Goal: Task Accomplishment & Management: Manage account settings

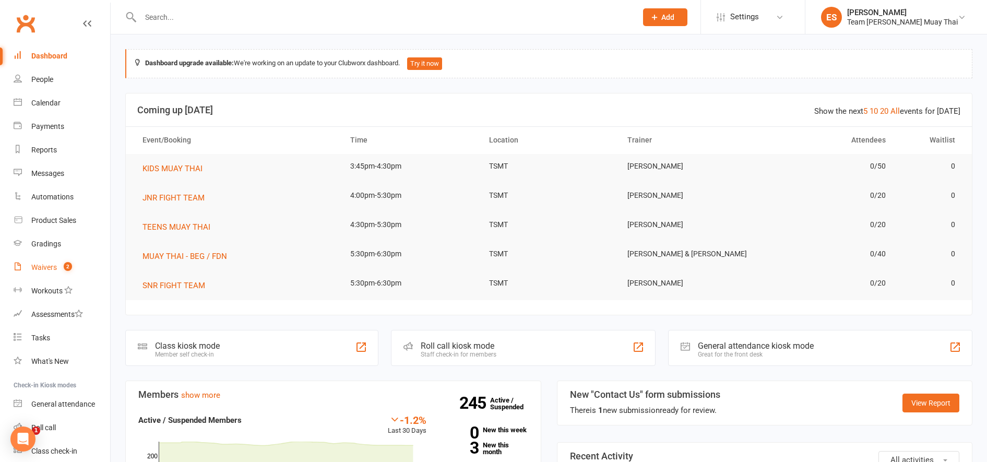
click at [42, 274] on link "Waivers 2" at bounding box center [62, 267] width 97 height 23
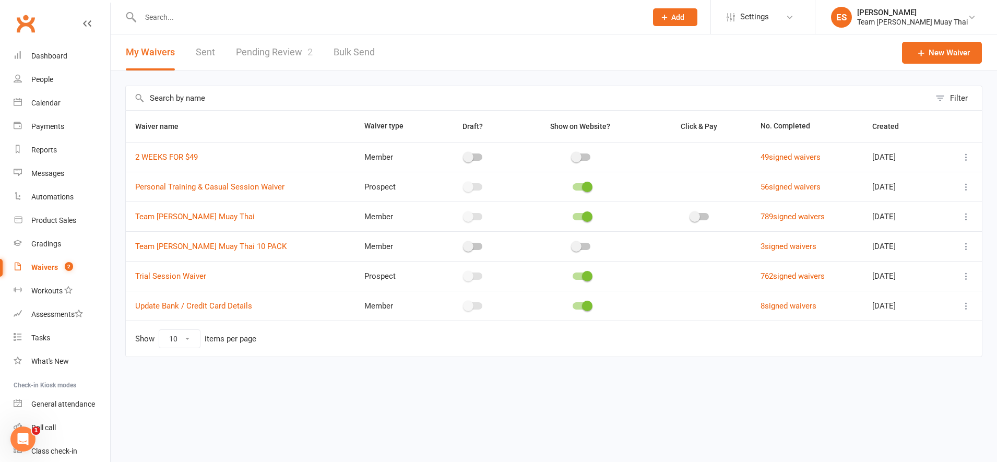
click at [265, 45] on link "Pending Review 2" at bounding box center [274, 52] width 77 height 36
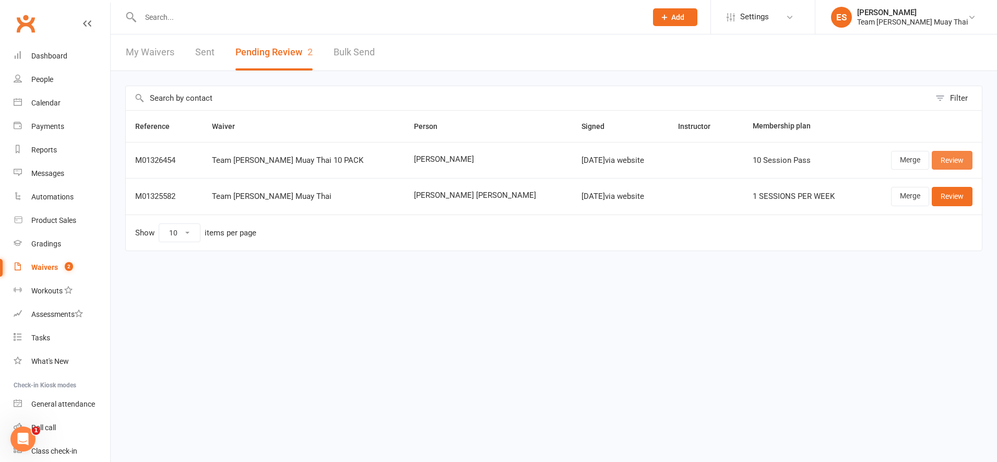
click at [944, 160] on link "Review" at bounding box center [952, 160] width 41 height 19
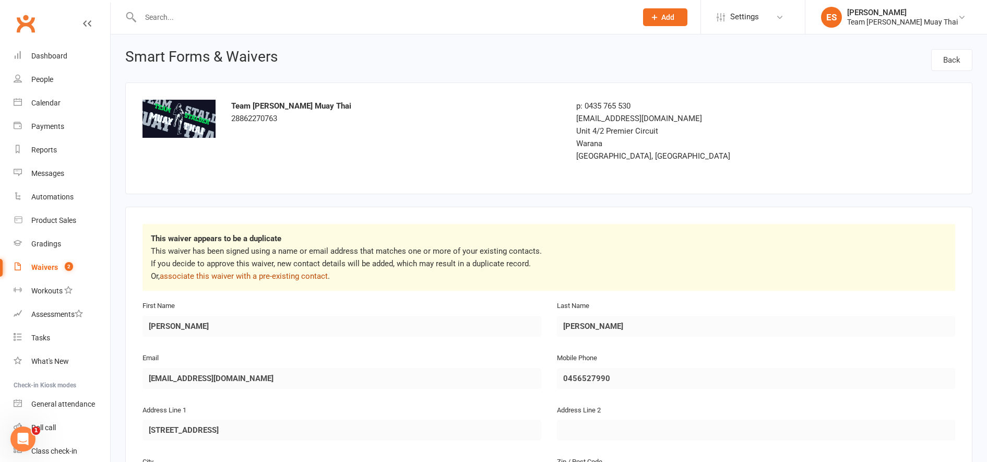
click at [258, 277] on link "associate this waiver with a pre-existing contact" at bounding box center [244, 276] width 168 height 9
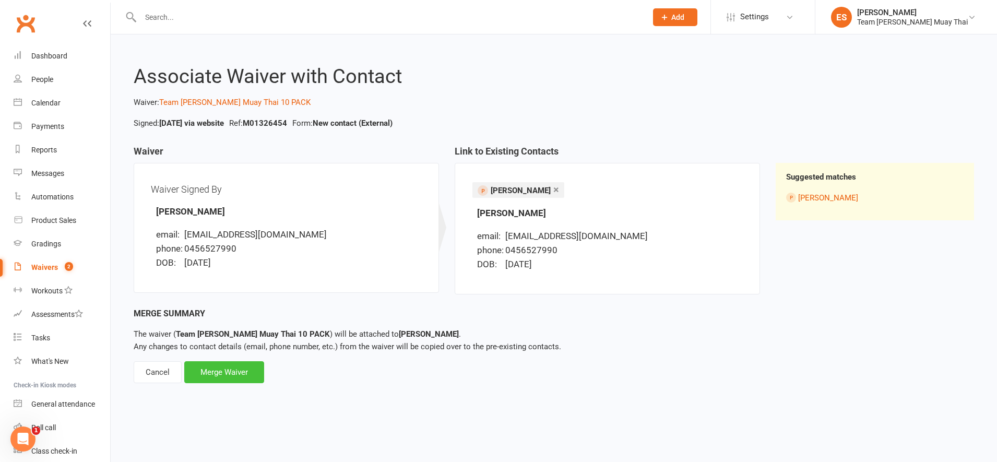
click at [239, 368] on div "Merge Waiver" at bounding box center [224, 372] width 80 height 22
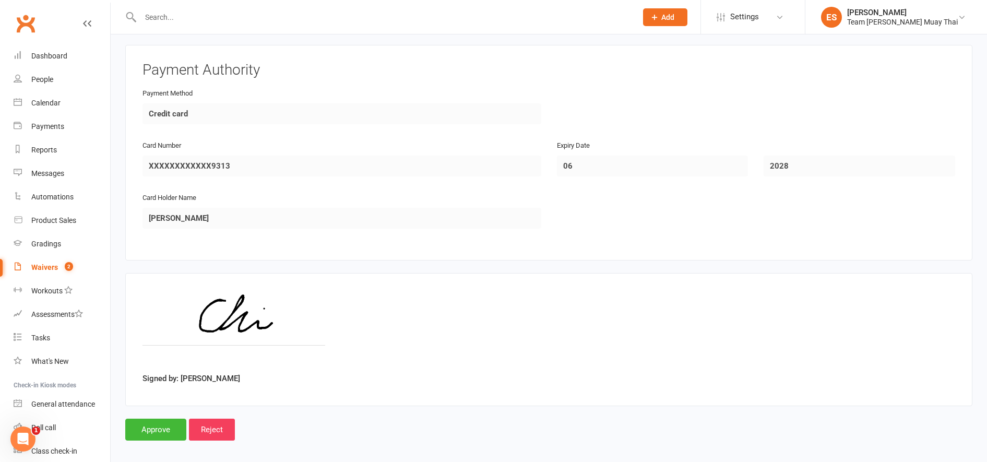
scroll to position [1866, 0]
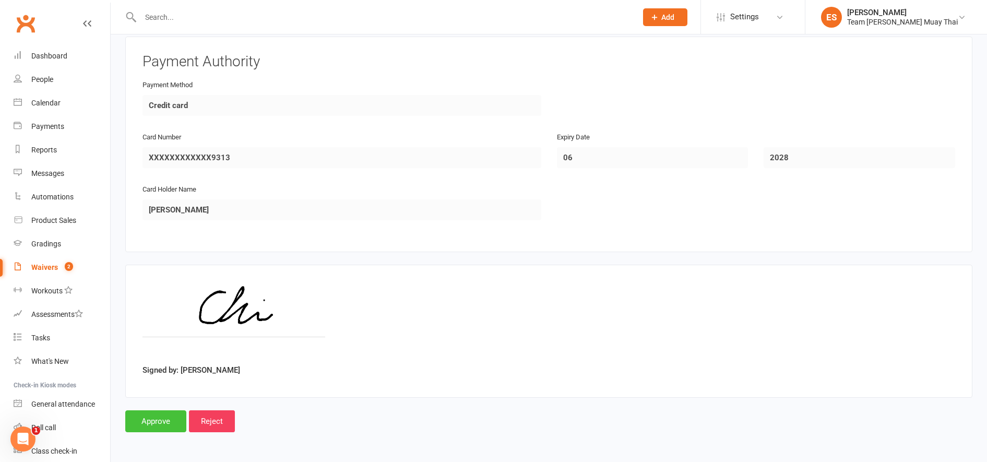
click at [156, 412] on input "Approve" at bounding box center [155, 421] width 61 height 22
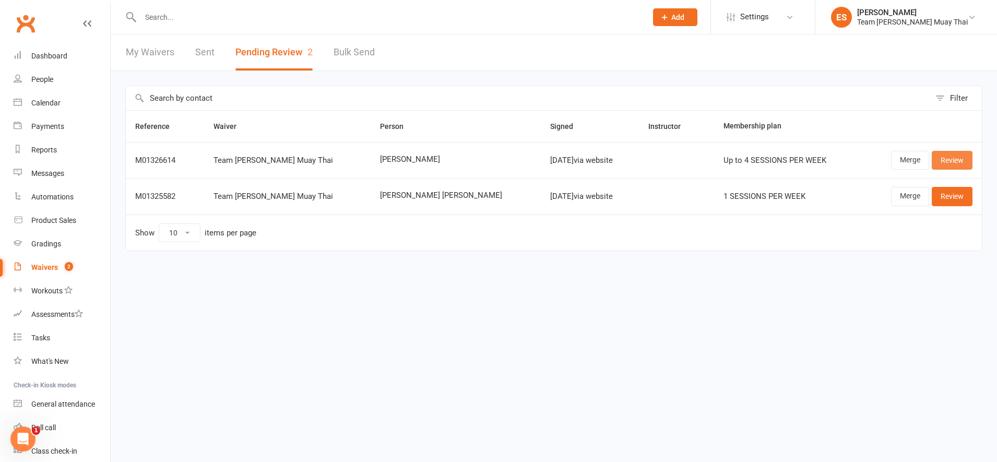
click at [949, 163] on link "Review" at bounding box center [952, 160] width 41 height 19
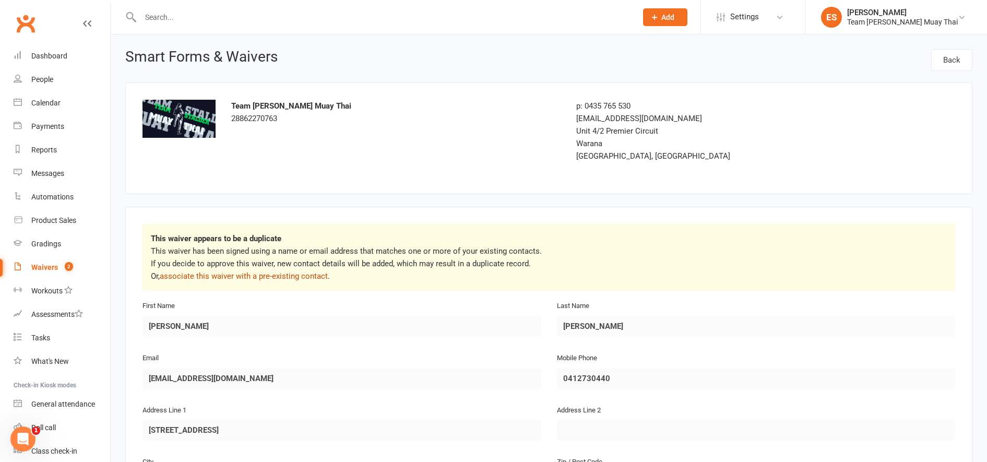
click at [253, 275] on link "associate this waiver with a pre-existing contact" at bounding box center [244, 276] width 168 height 9
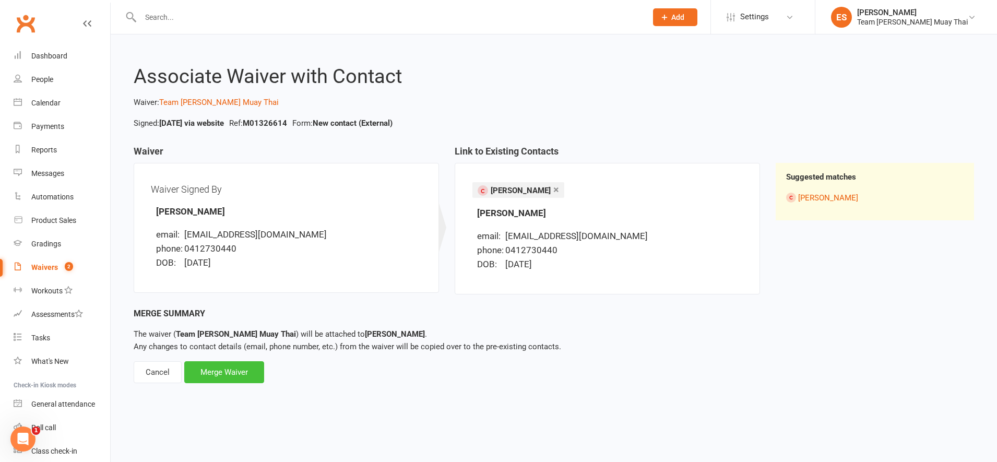
click at [233, 363] on div "Merge Waiver" at bounding box center [224, 372] width 80 height 22
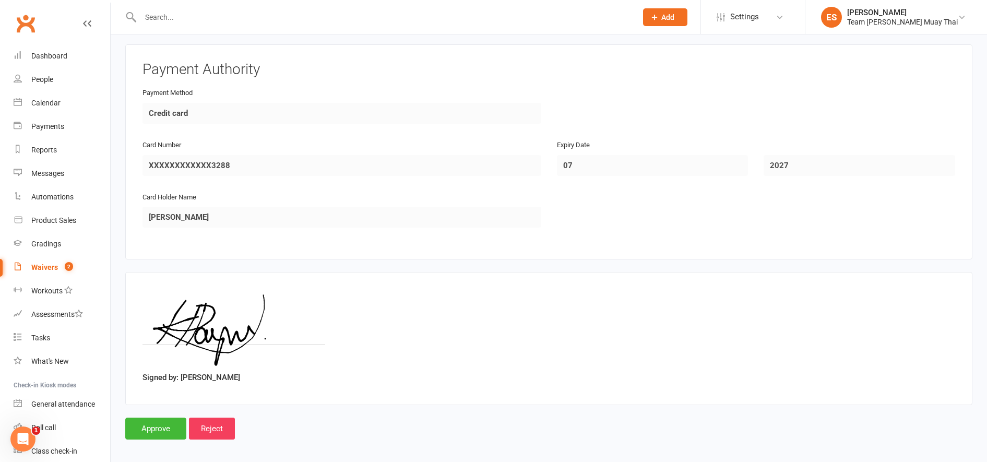
scroll to position [1970, 0]
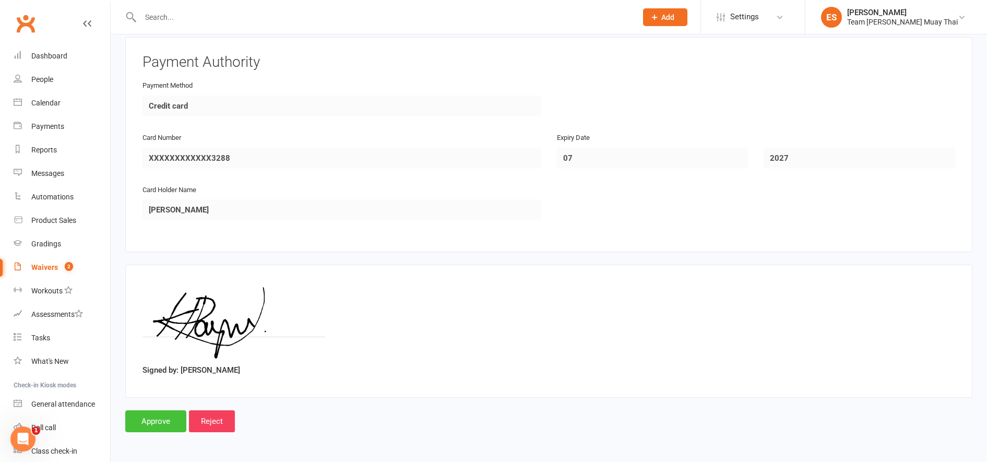
click at [147, 420] on input "Approve" at bounding box center [155, 421] width 61 height 22
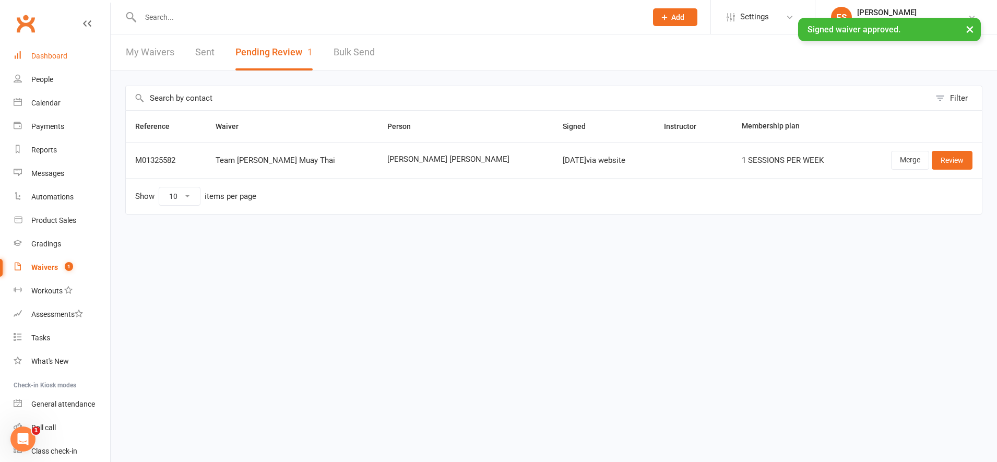
click at [41, 53] on div "Dashboard" at bounding box center [49, 56] width 36 height 8
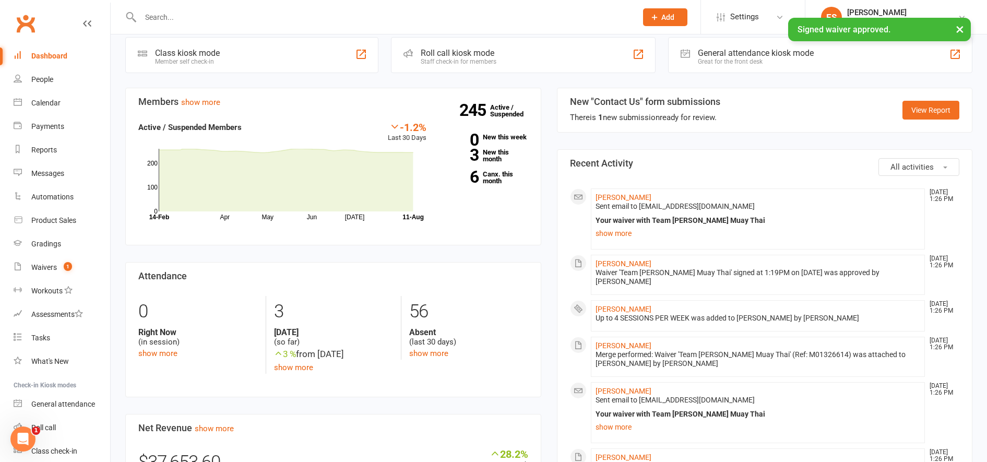
scroll to position [295, 0]
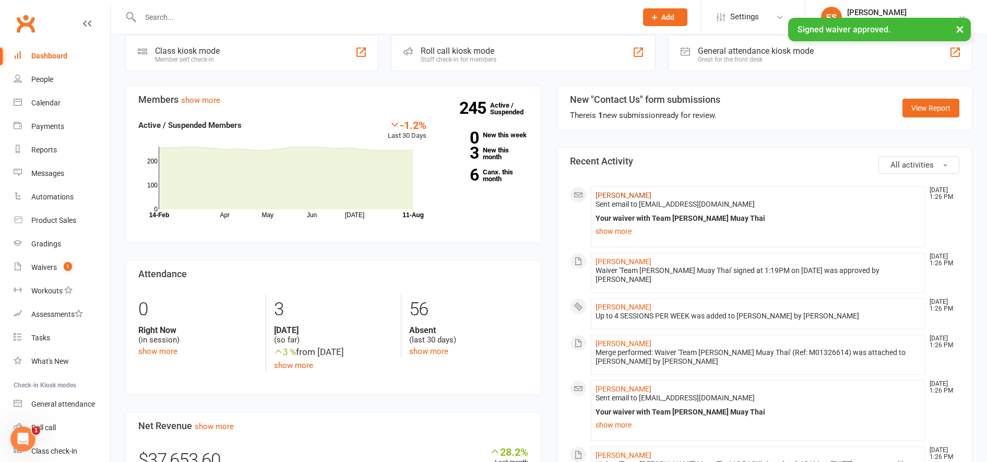
click at [607, 198] on link "[PERSON_NAME]" at bounding box center [624, 195] width 56 height 8
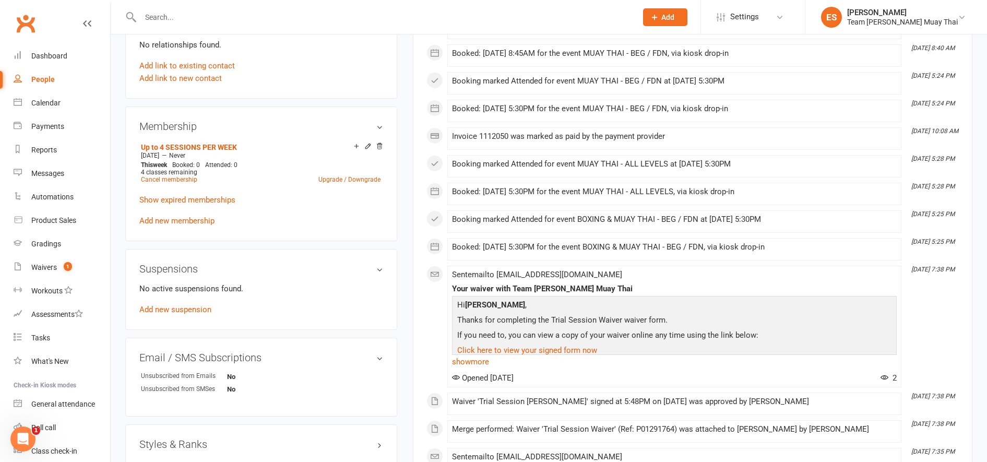
scroll to position [436, 0]
click at [380, 147] on icon at bounding box center [379, 145] width 7 height 7
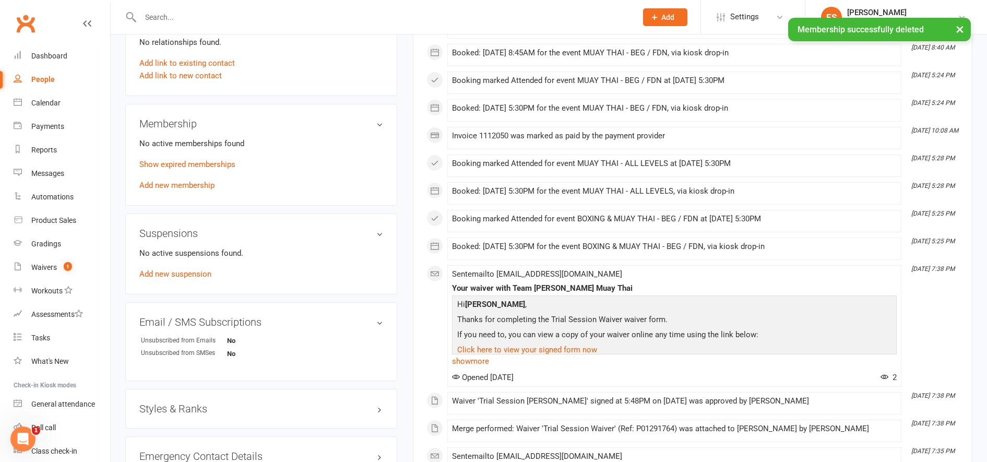
scroll to position [434, 0]
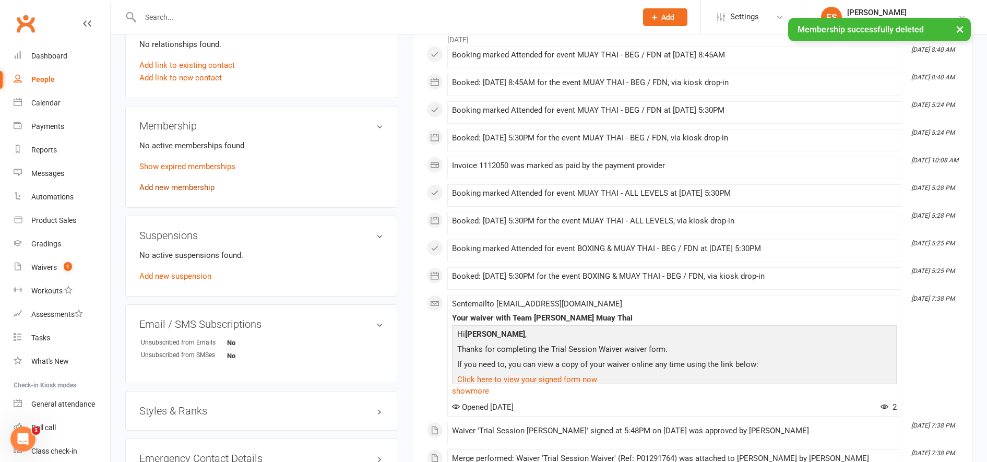
click at [172, 189] on link "Add new membership" at bounding box center [176, 187] width 75 height 9
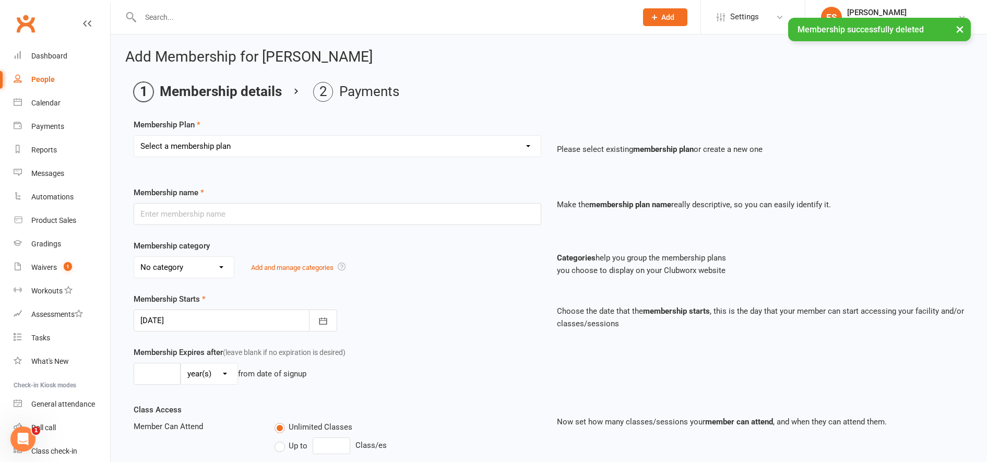
click at [156, 146] on select "Select a membership plan Create new Membership Plan KIDS 6 MONTHS (2 SESSIONS P…" at bounding box center [337, 146] width 407 height 21
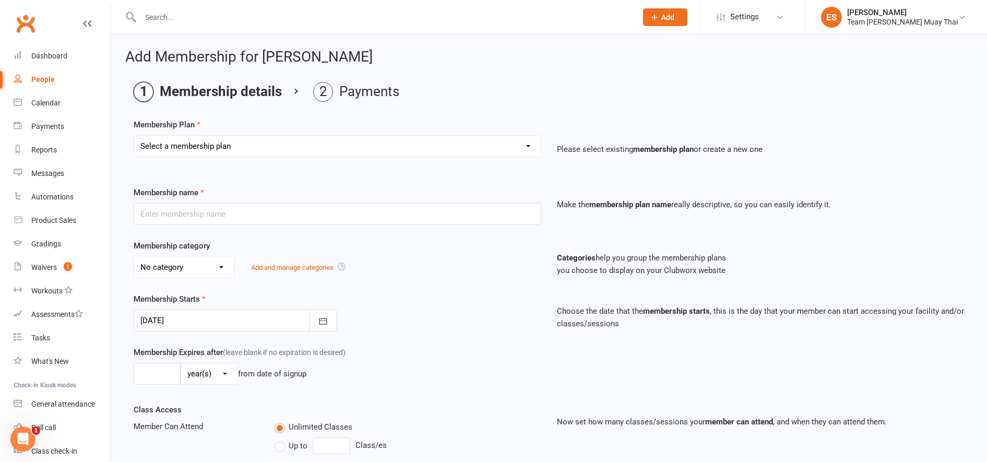
select select "15"
click at [134, 136] on select "Select a membership plan Create new Membership Plan KIDS 6 MONTHS (2 SESSIONS P…" at bounding box center [337, 146] width 407 height 21
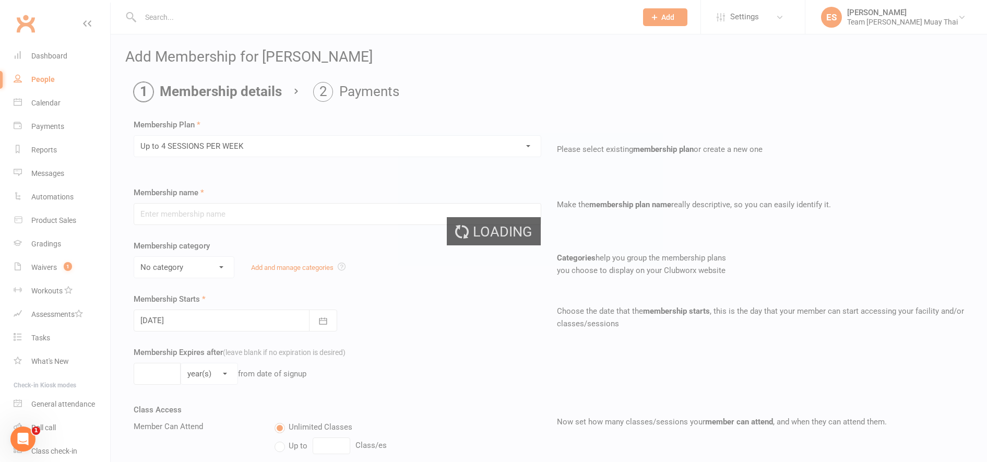
type input "Up to 4 SESSIONS PER WEEK"
select select "4"
type input "0"
type input "4"
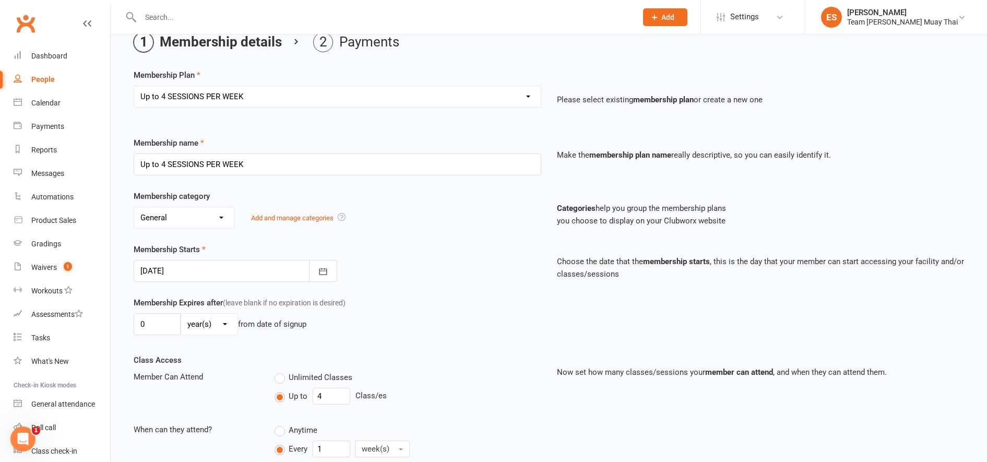
scroll to position [237, 0]
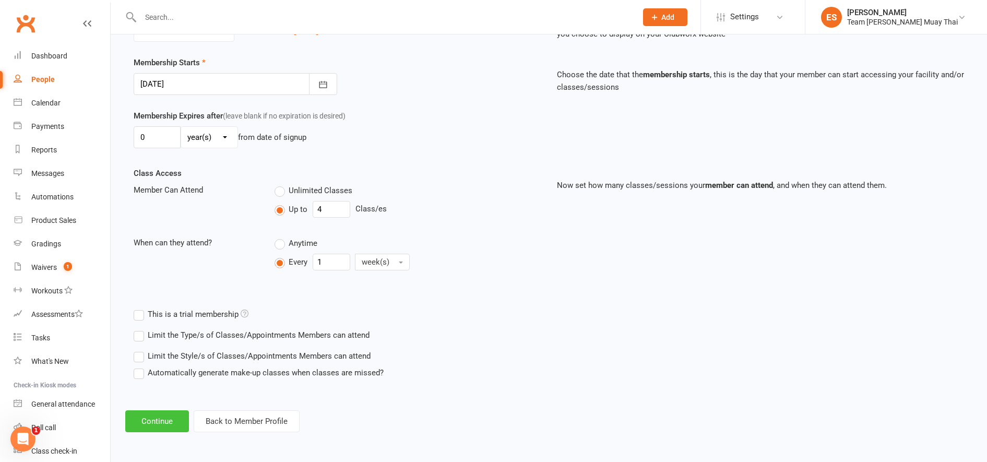
click at [143, 418] on button "Continue" at bounding box center [157, 421] width 64 height 22
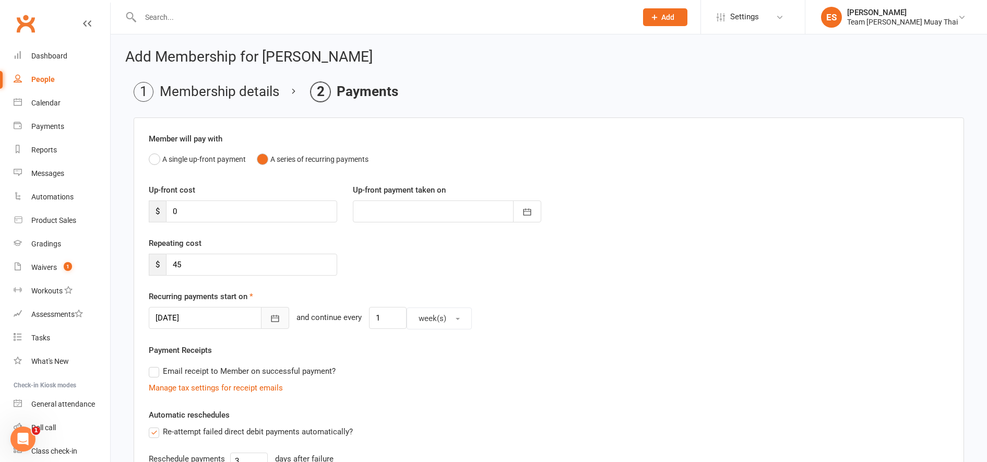
click at [270, 319] on icon "button" at bounding box center [275, 318] width 10 height 10
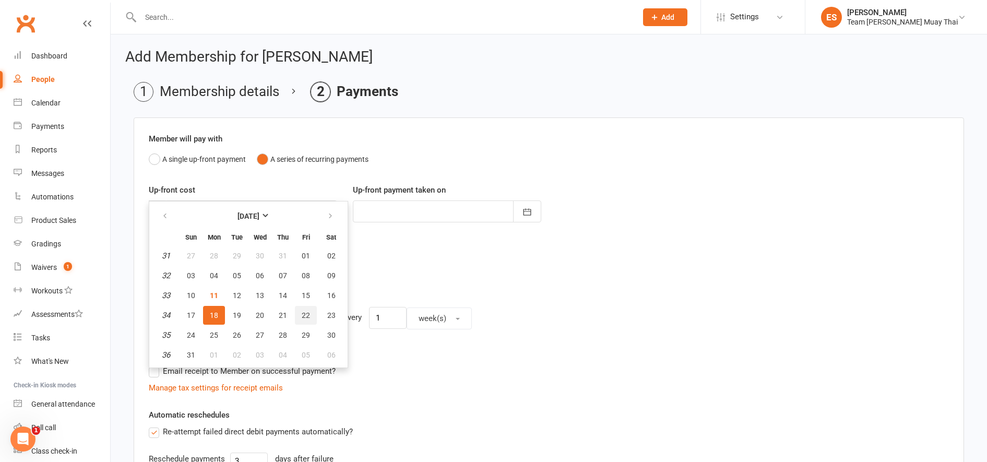
click at [299, 321] on button "22" at bounding box center [306, 315] width 22 height 19
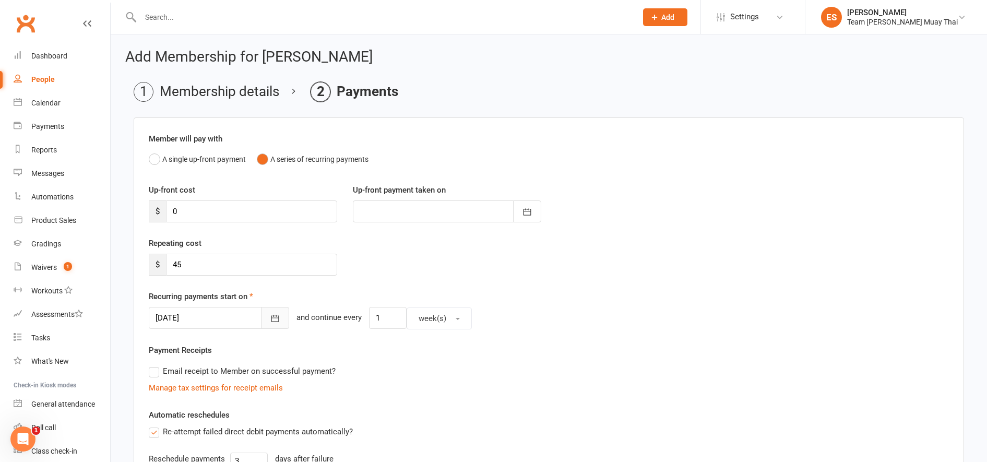
click at [270, 323] on icon "button" at bounding box center [275, 318] width 10 height 10
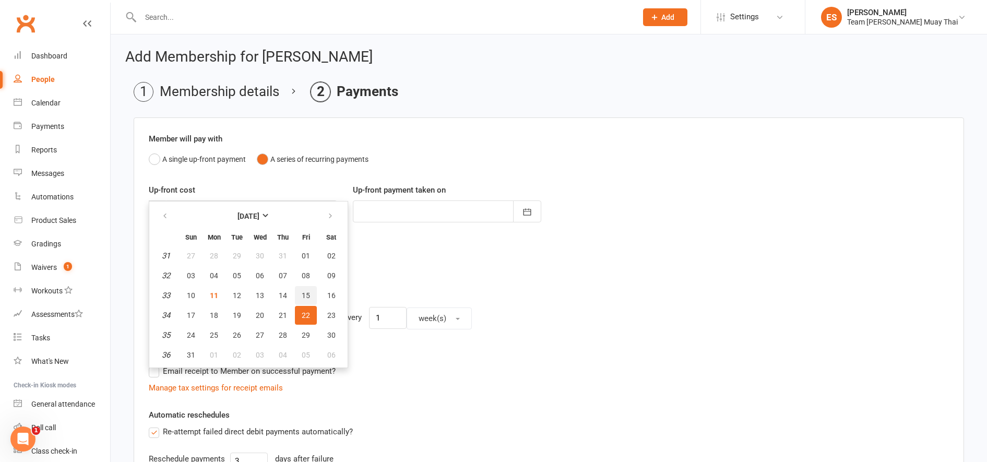
click at [305, 300] on span "15" at bounding box center [306, 295] width 8 height 8
type input "[DATE]"
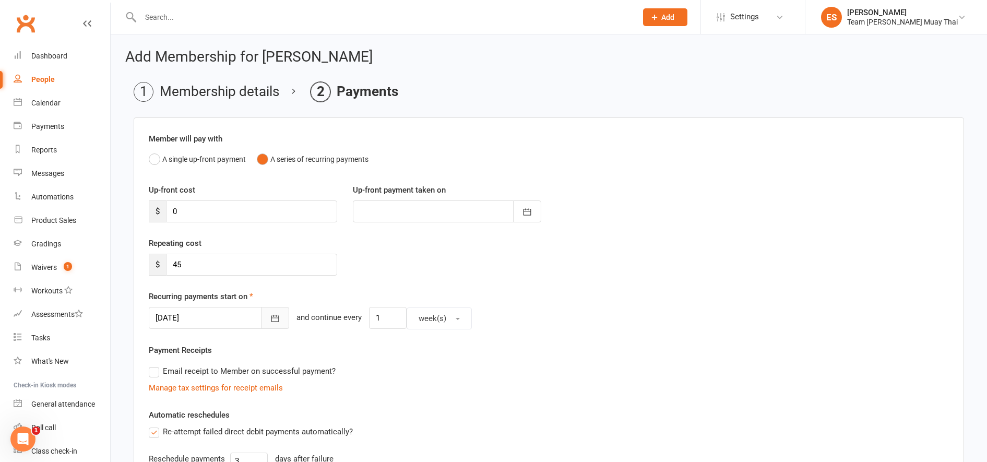
click at [270, 317] on icon "button" at bounding box center [275, 318] width 10 height 10
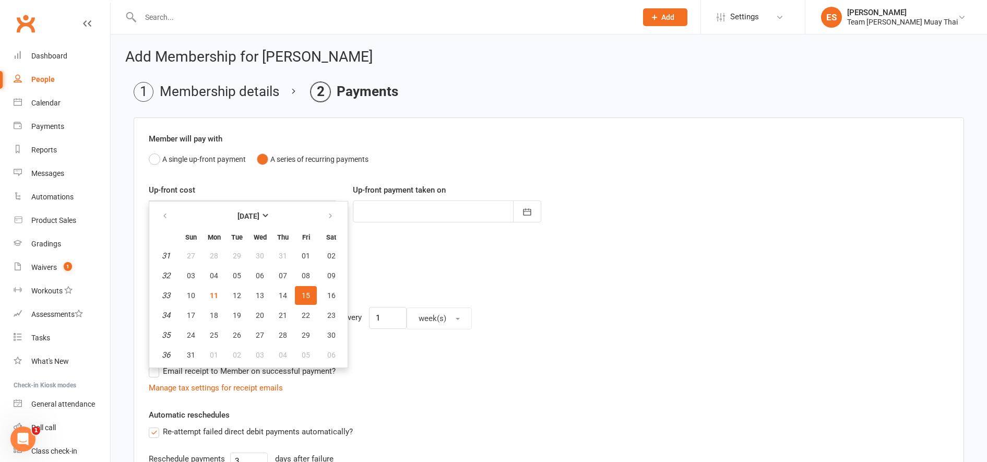
click at [399, 392] on div "Manage tax settings for receipt emails" at bounding box center [549, 388] width 801 height 13
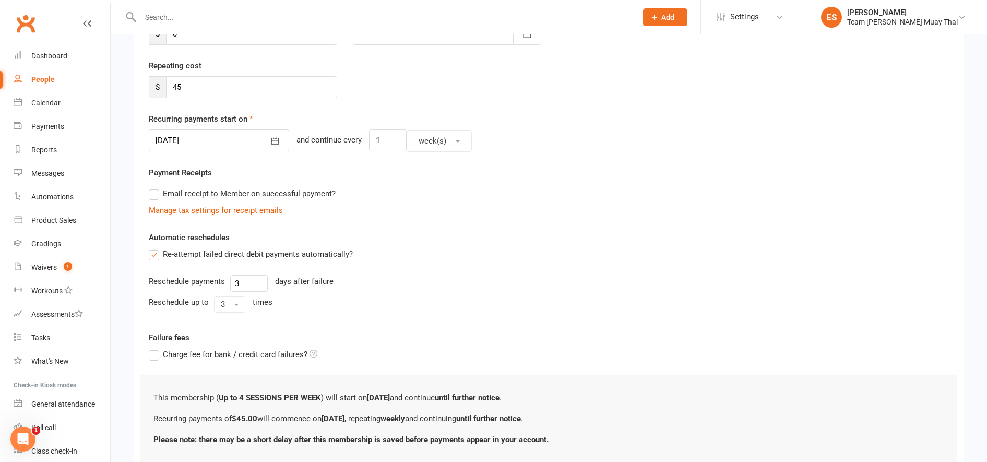
scroll to position [255, 0]
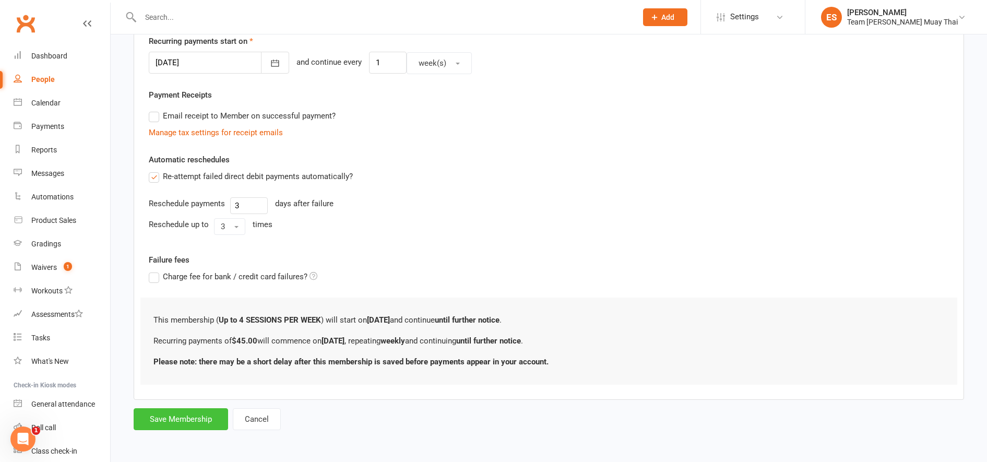
click at [170, 423] on button "Save Membership" at bounding box center [181, 419] width 95 height 22
click at [181, 420] on form "Member will pay with A single up-front payment A series of recurring payments U…" at bounding box center [549, 146] width 831 height 568
click at [167, 423] on form "Member will pay with A single up-front payment A series of recurring payments U…" at bounding box center [549, 146] width 831 height 568
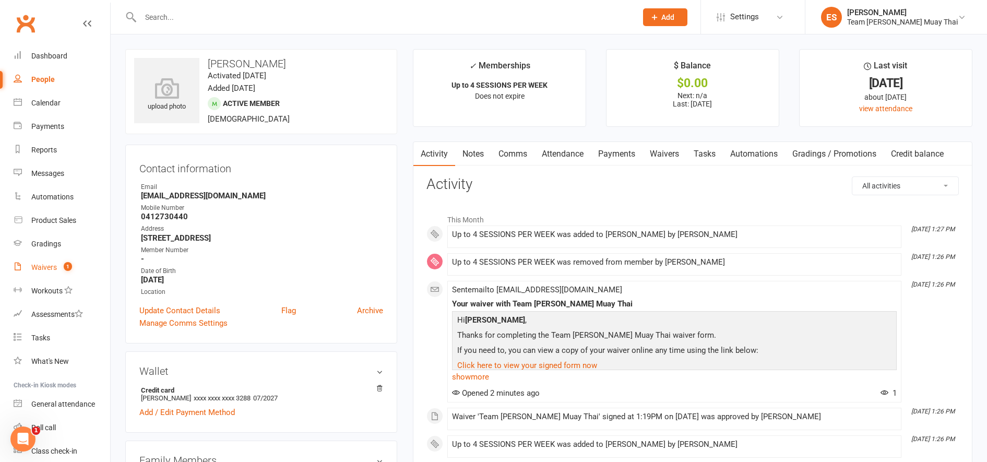
click at [40, 272] on link "Waivers 1" at bounding box center [62, 267] width 97 height 23
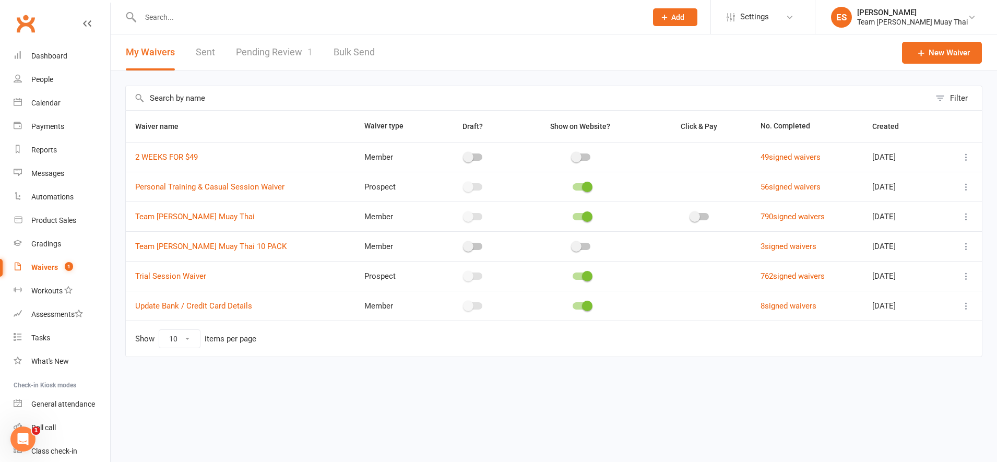
click at [268, 51] on link "Pending Review 1" at bounding box center [274, 52] width 77 height 36
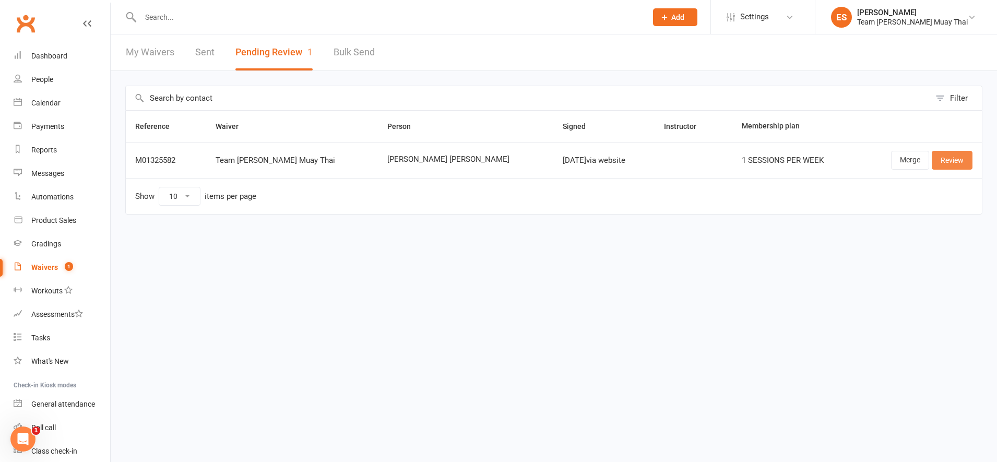
click at [958, 155] on link "Review" at bounding box center [952, 160] width 41 height 19
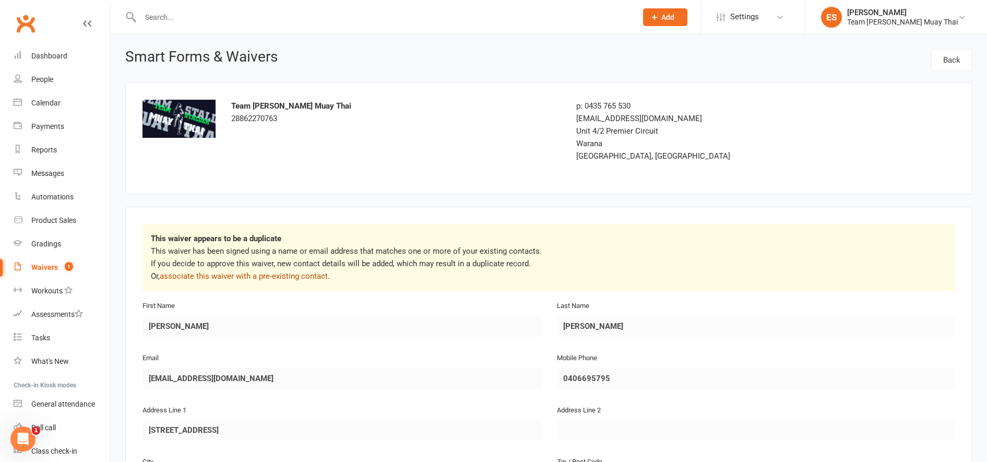
click at [190, 277] on link "associate this waiver with a pre-existing contact" at bounding box center [244, 276] width 168 height 9
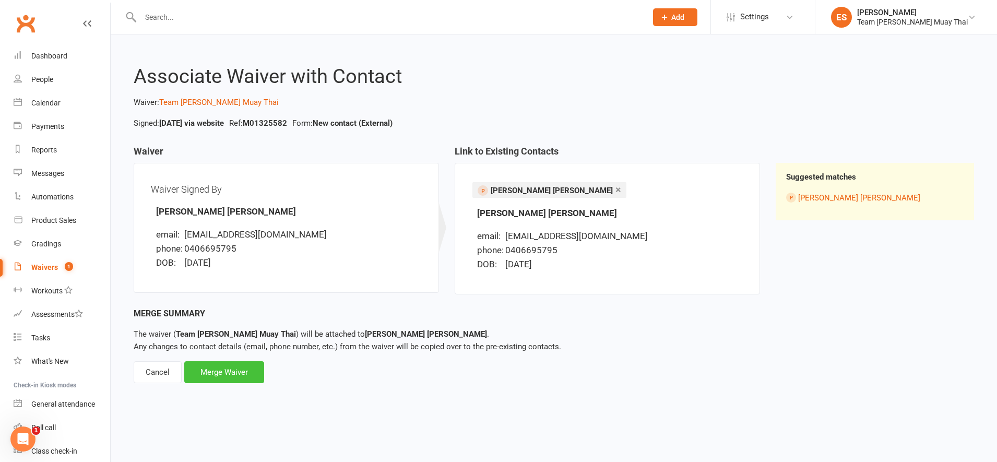
click at [222, 364] on div "Merge Waiver" at bounding box center [224, 372] width 80 height 22
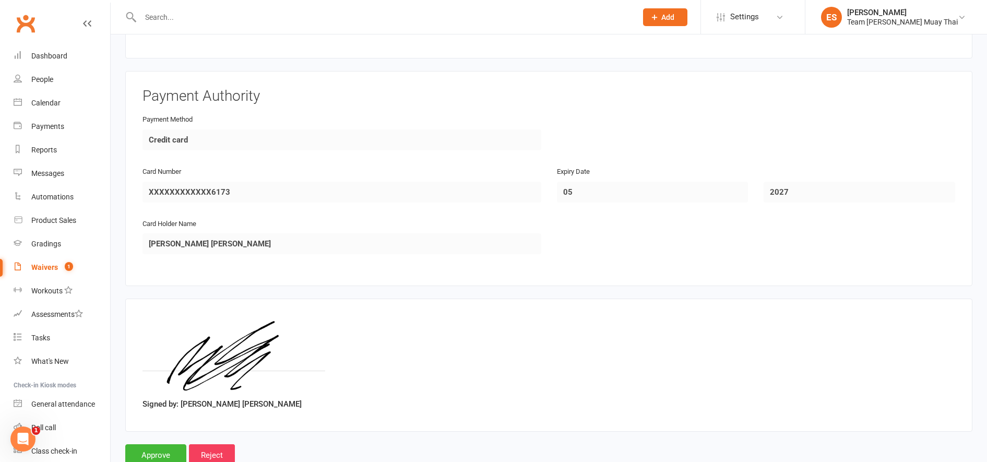
scroll to position [1970, 0]
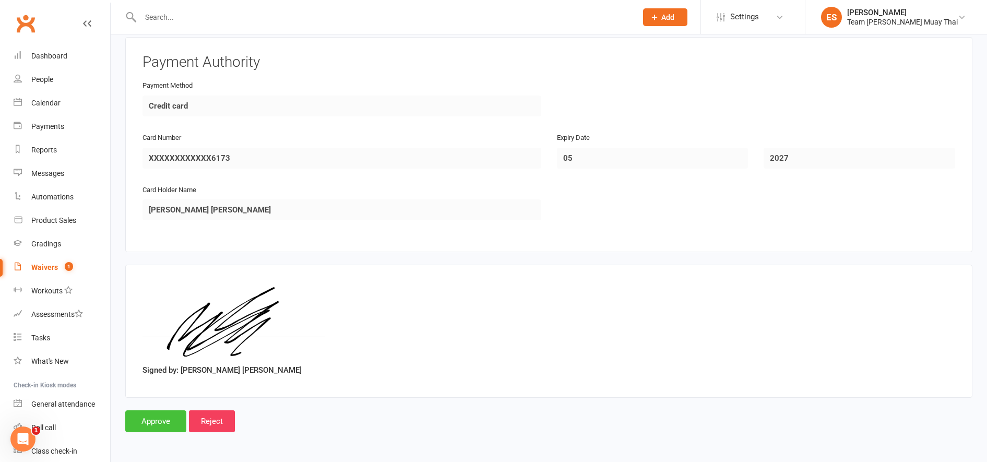
click at [159, 425] on input "Approve" at bounding box center [155, 421] width 61 height 22
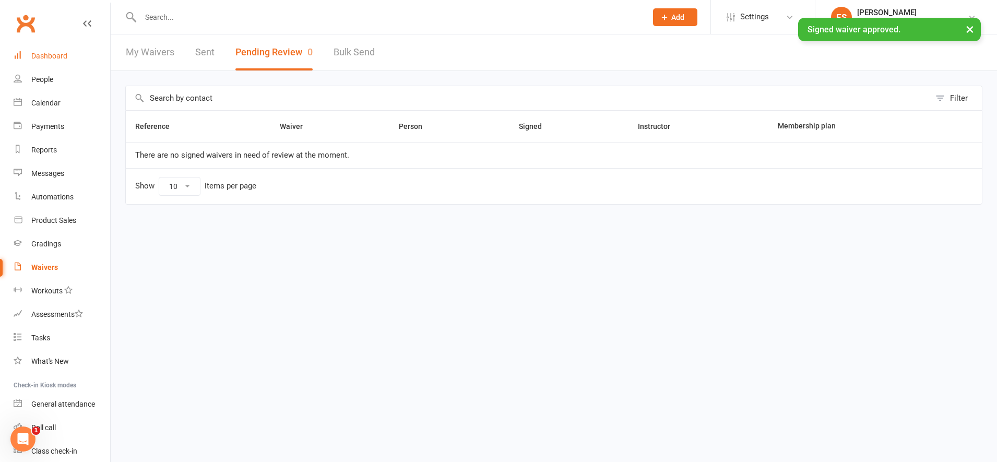
click at [39, 56] on div "Dashboard" at bounding box center [49, 56] width 36 height 8
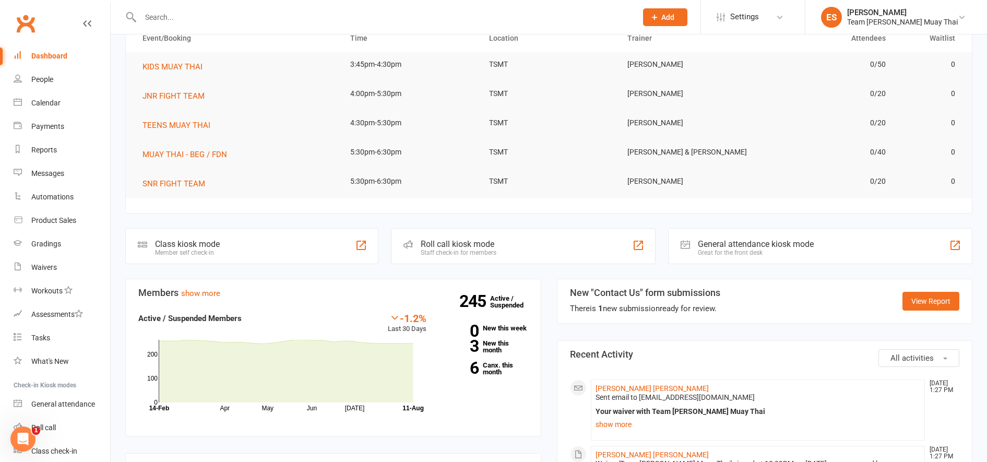
scroll to position [187, 0]
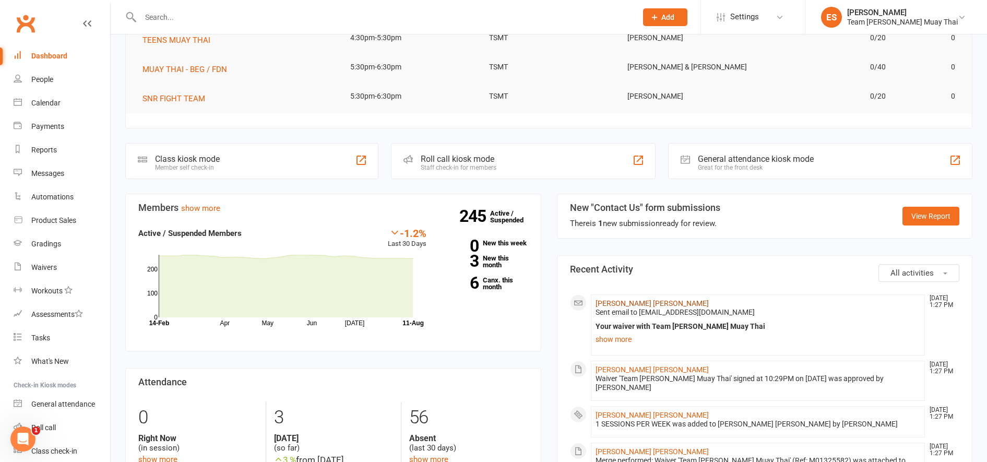
click at [610, 300] on link "[PERSON_NAME] [PERSON_NAME]" at bounding box center [652, 303] width 113 height 8
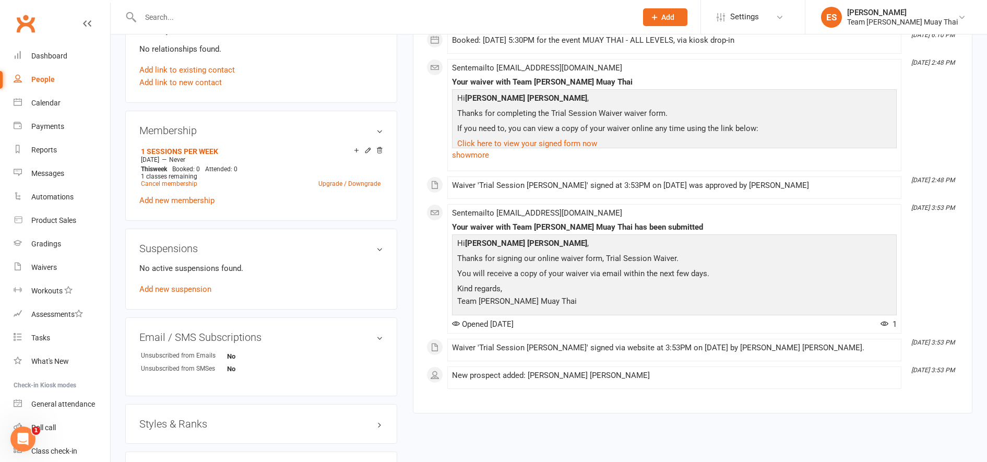
scroll to position [414, 0]
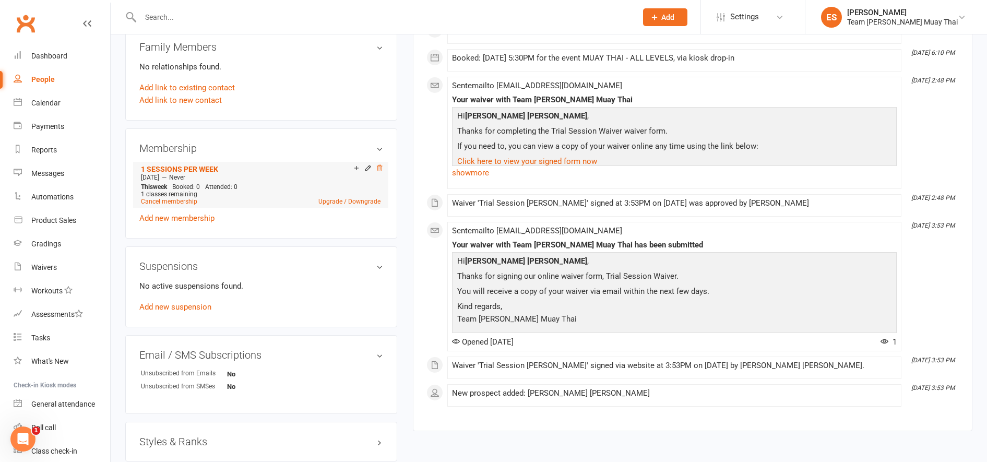
click at [380, 166] on icon at bounding box center [379, 167] width 7 height 7
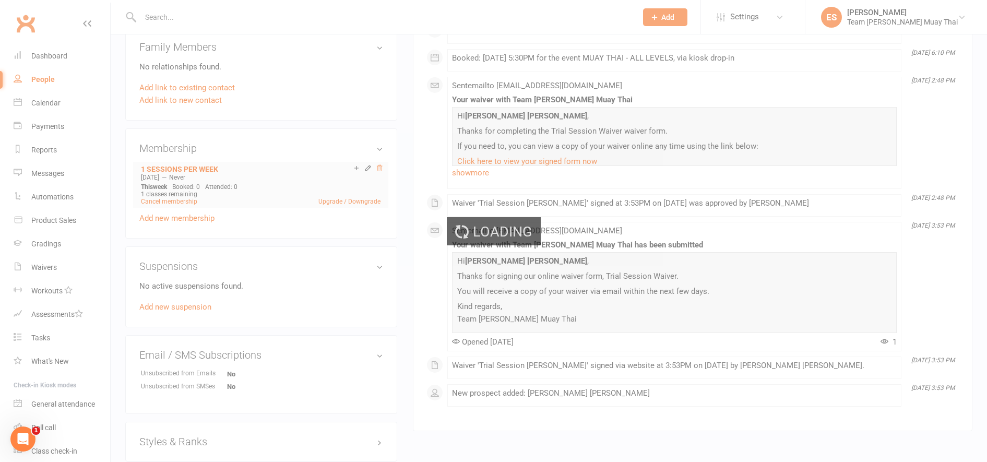
scroll to position [411, 0]
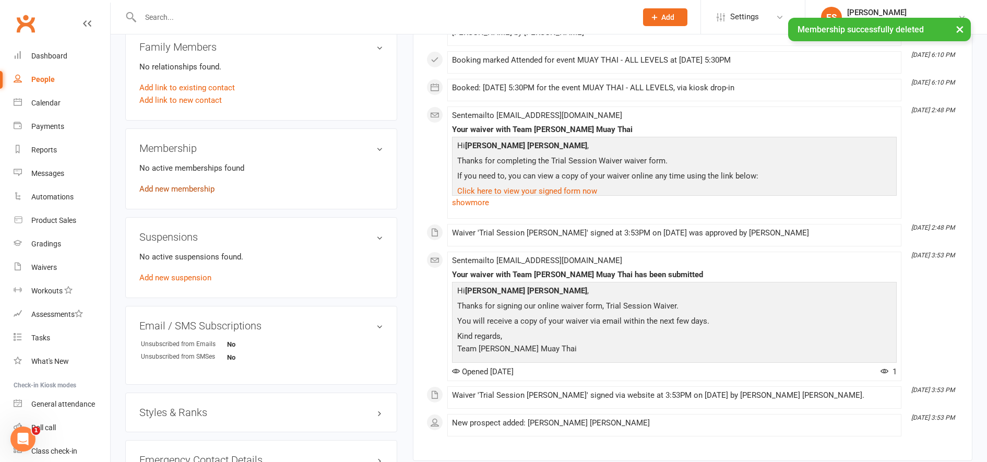
click at [161, 192] on link "Add new membership" at bounding box center [176, 188] width 75 height 9
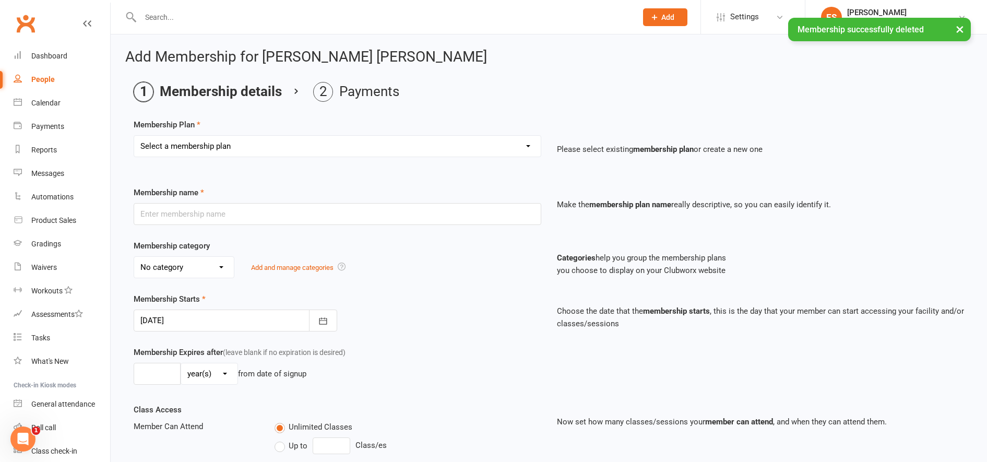
click at [158, 147] on select "Select a membership plan Create new Membership Plan KIDS 6 MONTHS (2 SESSIONS P…" at bounding box center [337, 146] width 407 height 21
select select "17"
click at [134, 136] on select "Select a membership plan Create new Membership Plan KIDS 6 MONTHS (2 SESSIONS P…" at bounding box center [337, 146] width 407 height 21
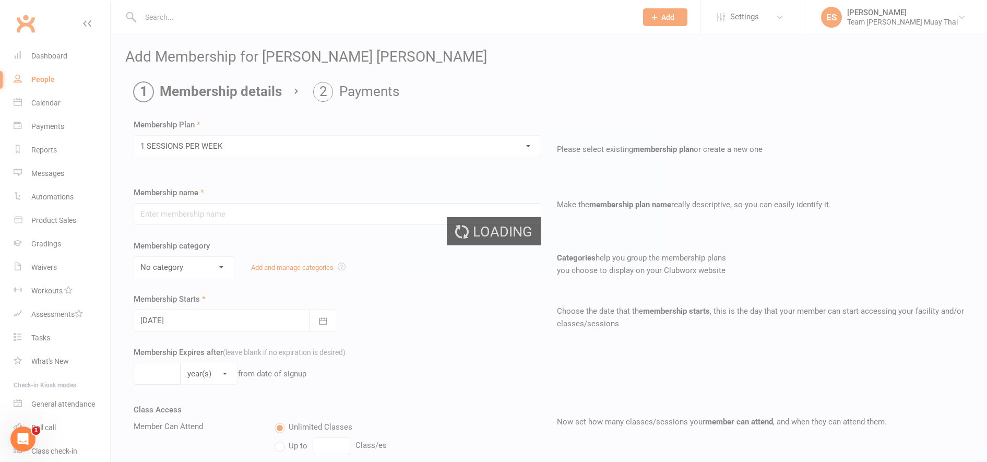
type input "1 SESSIONS PER WEEK"
select select "4"
type input "0"
type input "1"
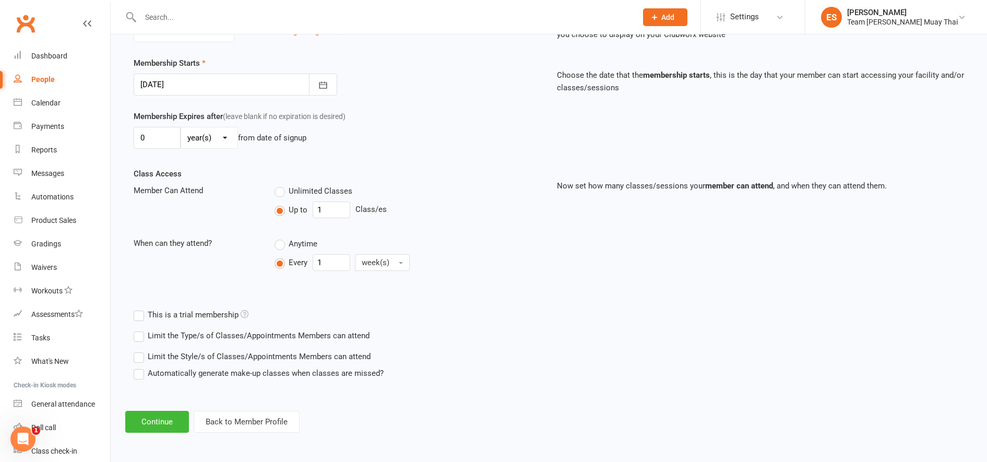
scroll to position [237, 0]
click at [143, 429] on button "Continue" at bounding box center [157, 421] width 64 height 22
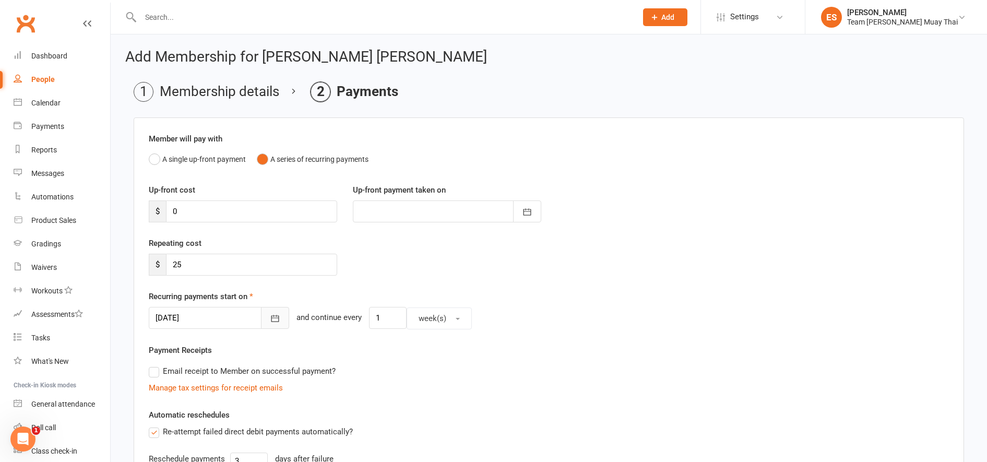
click at [272, 317] on icon "button" at bounding box center [276, 318] width 8 height 7
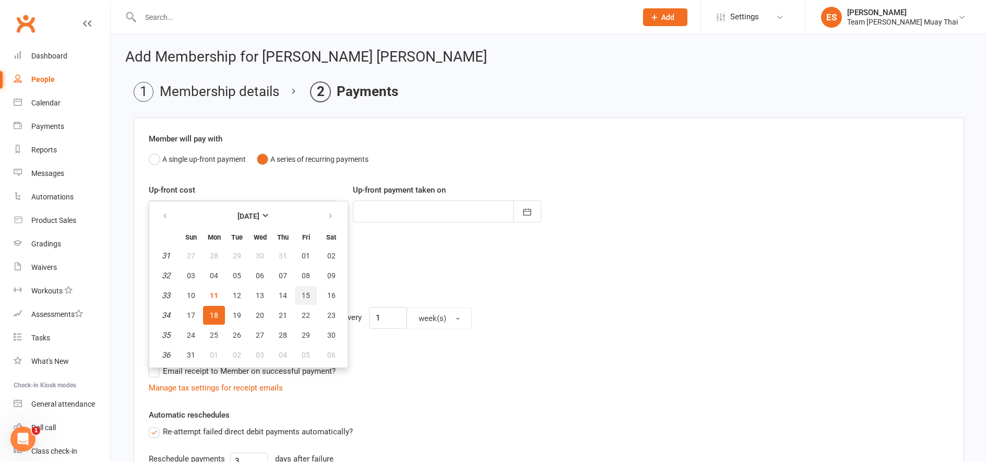
click at [303, 297] on span "15" at bounding box center [306, 295] width 8 height 8
type input "[DATE]"
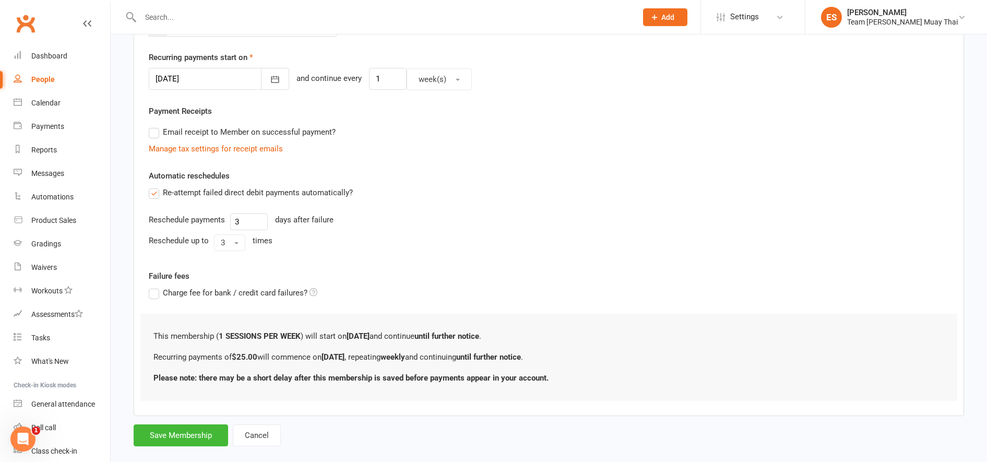
scroll to position [255, 0]
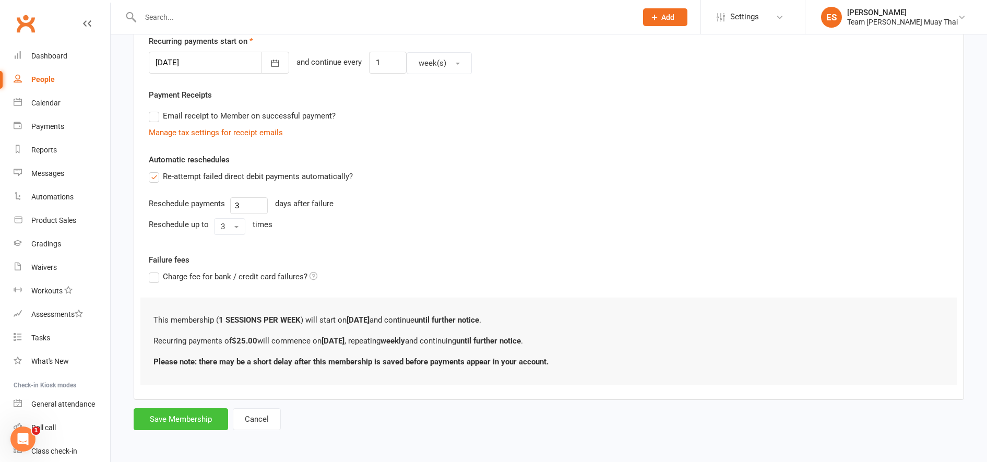
click at [179, 420] on button "Save Membership" at bounding box center [181, 419] width 95 height 22
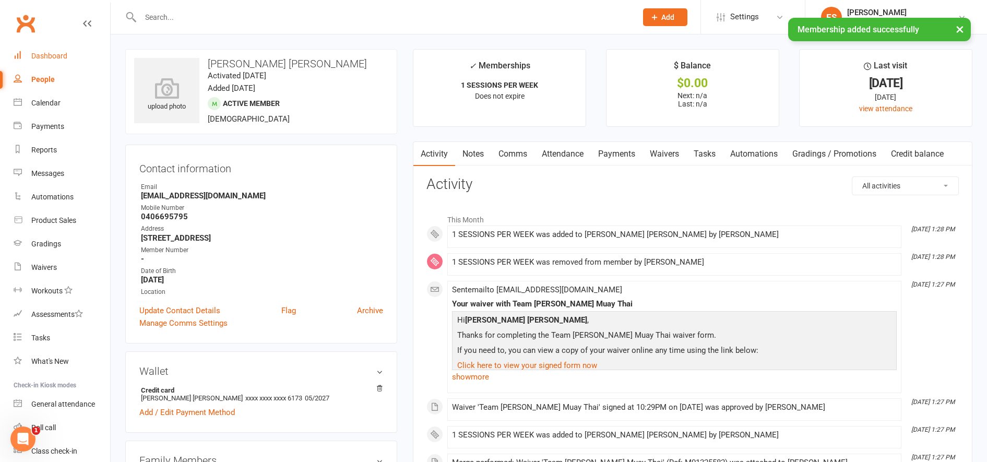
click at [37, 52] on div "Dashboard" at bounding box center [49, 56] width 36 height 8
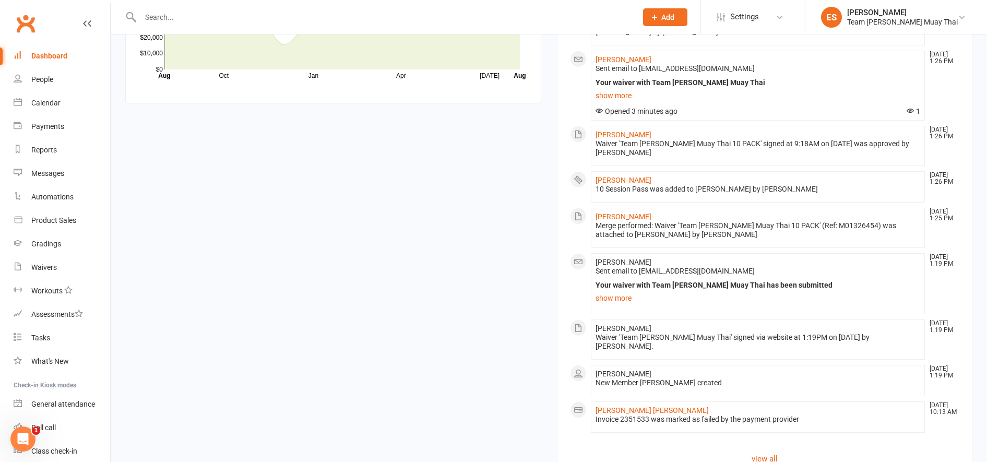
scroll to position [1001, 0]
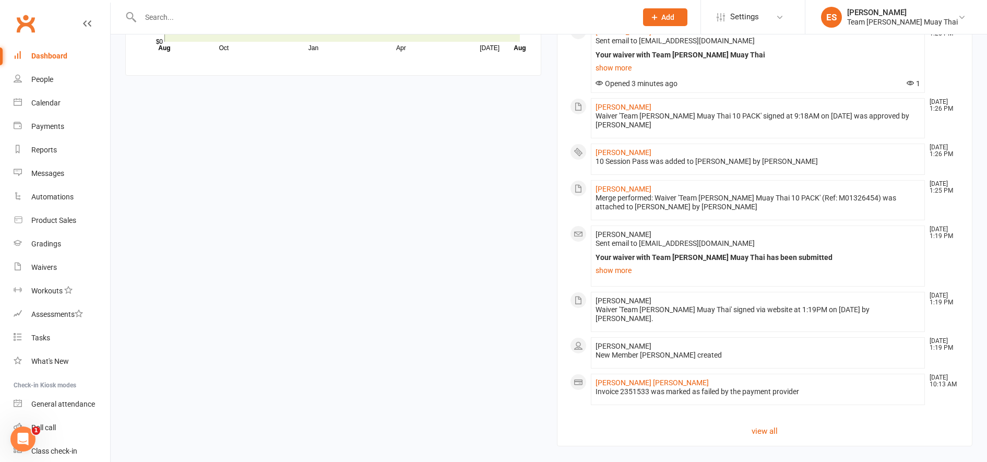
click at [377, 462] on link "Click here" at bounding box center [379, 467] width 35 height 9
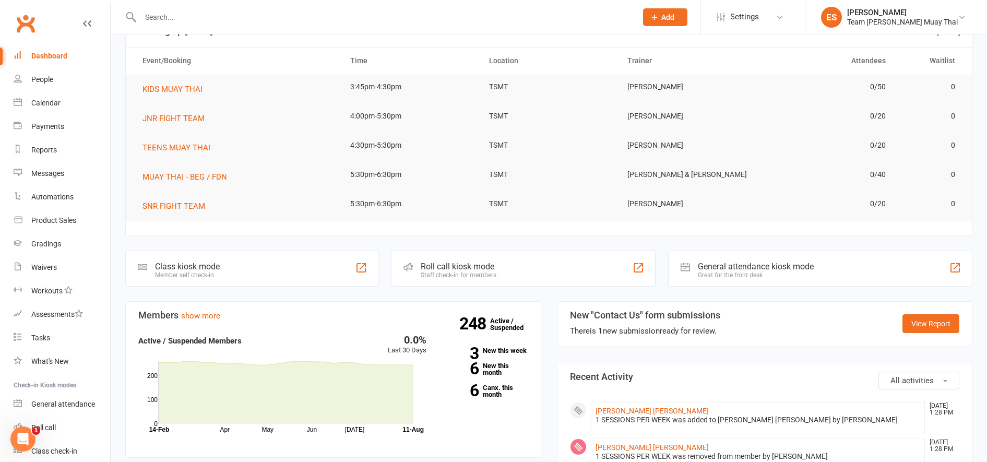
scroll to position [0, 0]
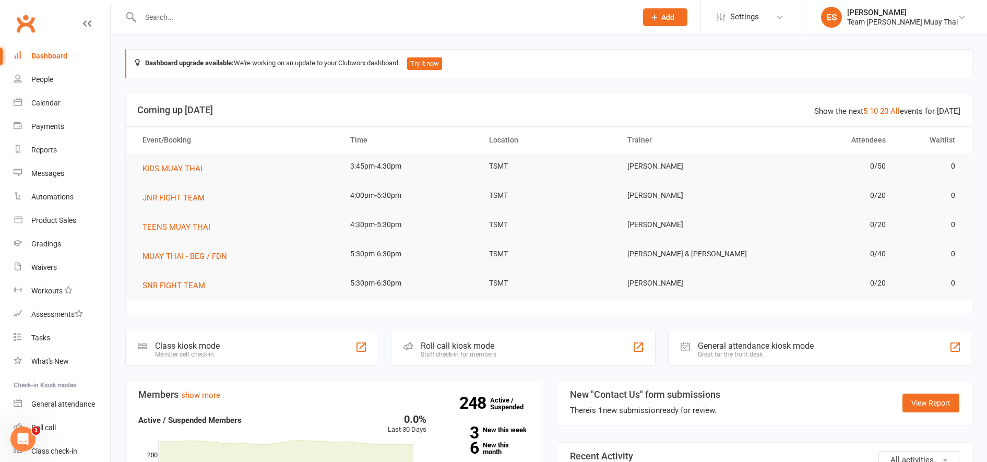
click at [168, 21] on input "text" at bounding box center [383, 17] width 492 height 15
click at [36, 272] on link "Waivers" at bounding box center [62, 267] width 97 height 23
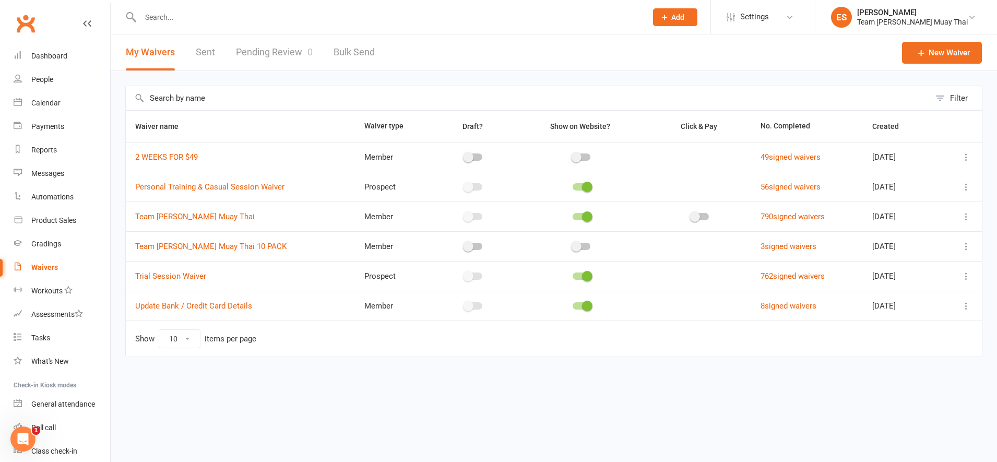
click at [967, 310] on icon at bounding box center [966, 306] width 10 height 10
click at [887, 371] on link "Copy external link to clipboard" at bounding box center [911, 368] width 123 height 21
click at [240, 19] on input "text" at bounding box center [388, 17] width 502 height 15
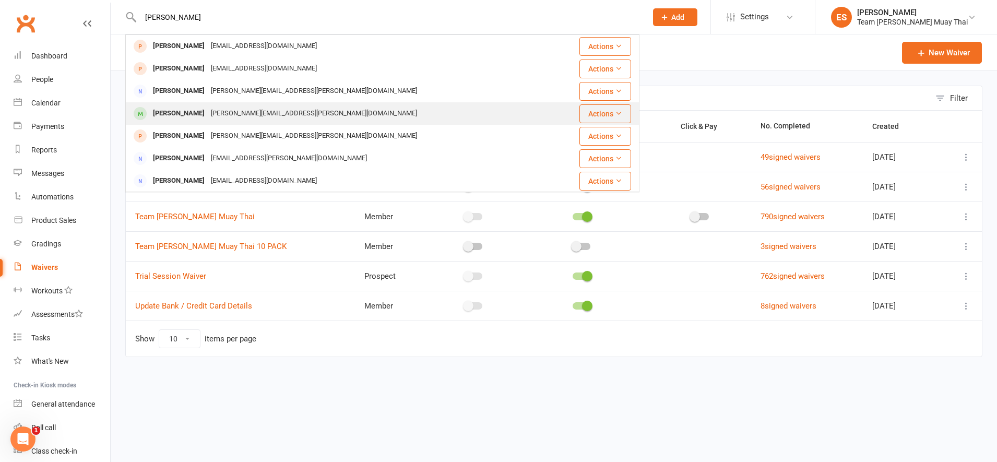
type input "[PERSON_NAME]"
click at [170, 117] on div "[PERSON_NAME]" at bounding box center [179, 113] width 58 height 15
